Goal: Information Seeking & Learning: Learn about a topic

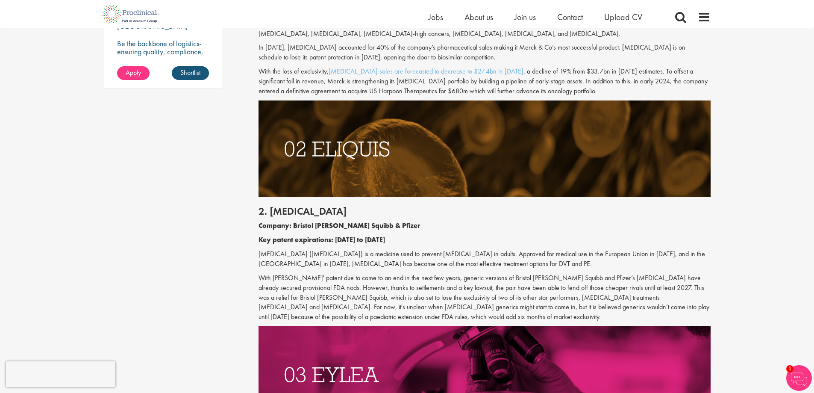
click at [424, 278] on p "With [PERSON_NAME]' patent due to come to an end in the next few years, generic…" at bounding box center [485, 297] width 452 height 49
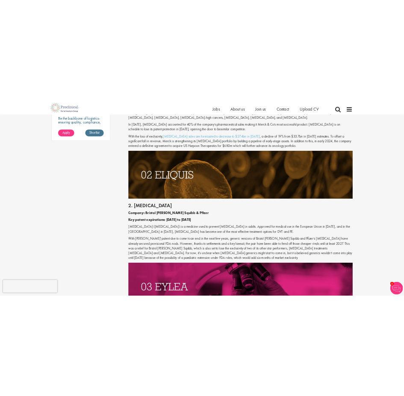
scroll to position [723, 0]
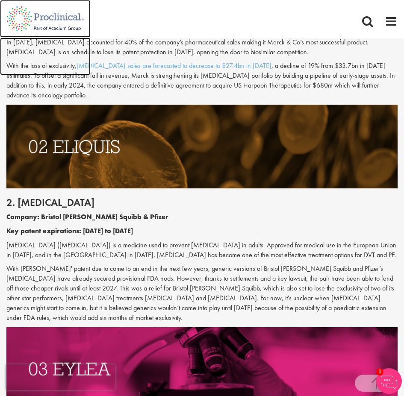
click at [42, 58] on img at bounding box center [45, 57] width 91 height 38
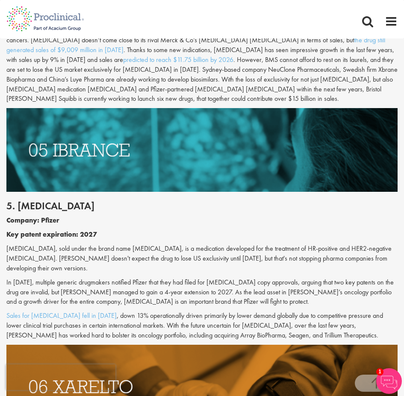
scroll to position [1534, 0]
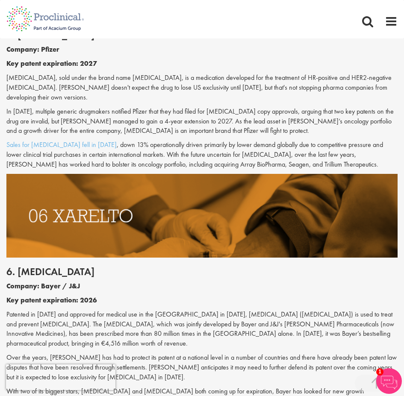
click at [40, 310] on p "Patented in [DATE] and approved for medical use in the [GEOGRAPHIC_DATA] in [DA…" at bounding box center [201, 329] width 391 height 39
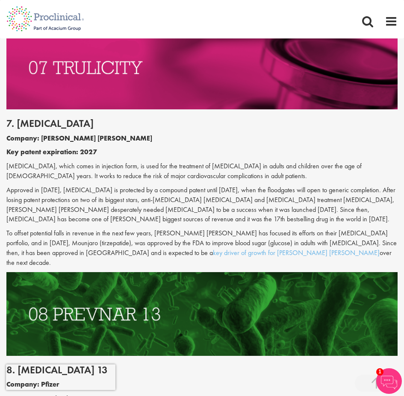
scroll to position [2004, 0]
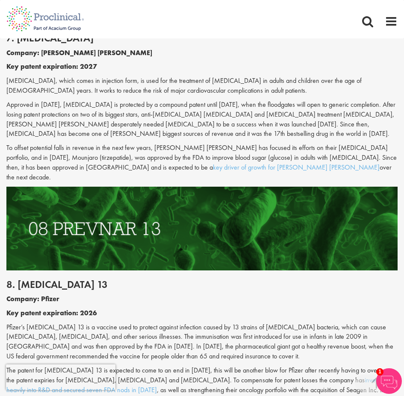
click at [83, 323] on p "Pfizer’s [MEDICAL_DATA] 13 is a vaccine used to protect against infection cause…" at bounding box center [201, 342] width 391 height 39
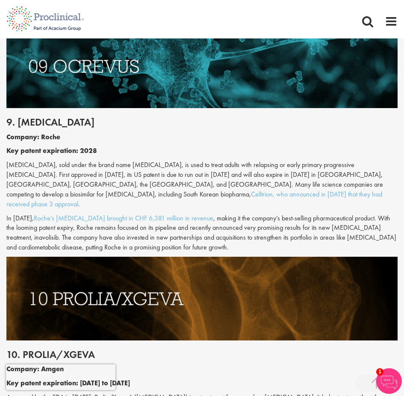
scroll to position [2432, 0]
